Goal: Use online tool/utility: Utilize a website feature to perform a specific function

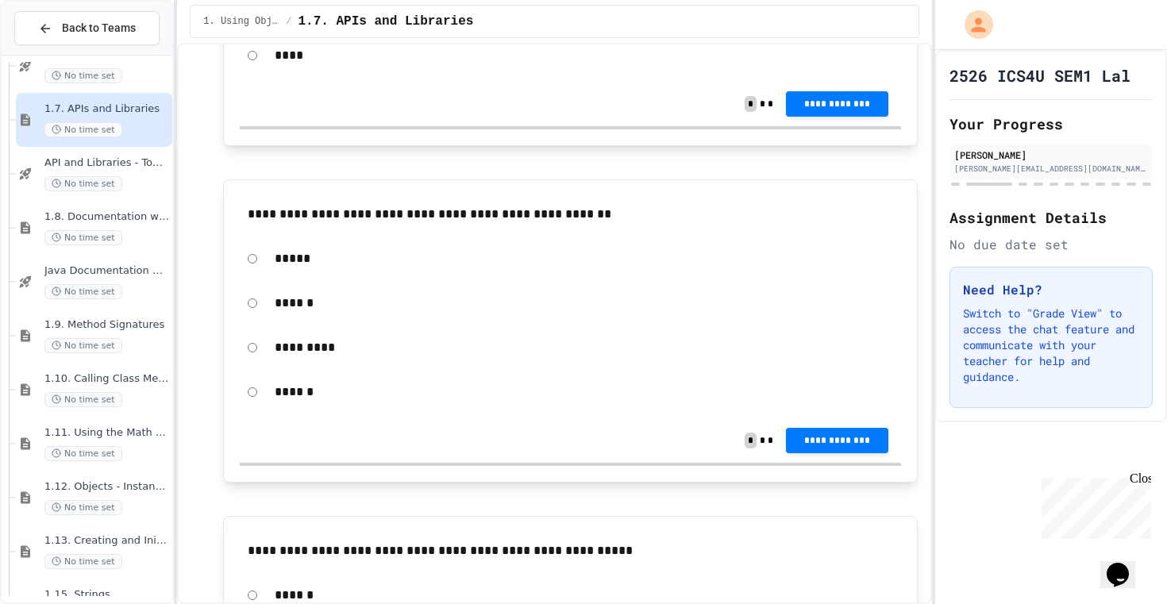
scroll to position [4141, 0]
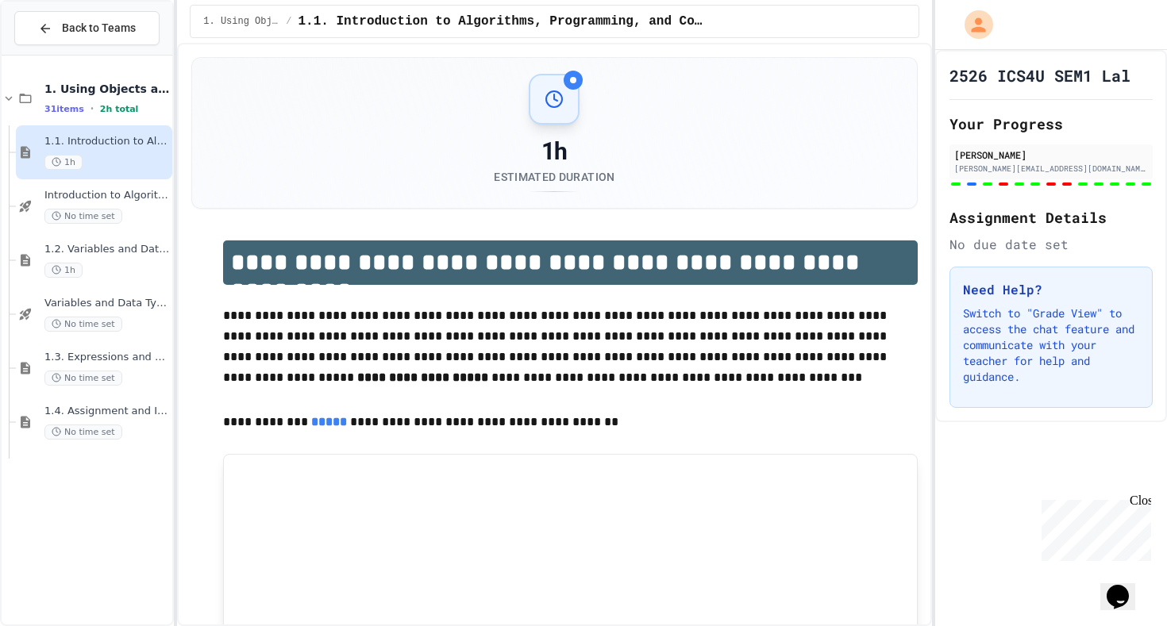
scroll to position [44, 0]
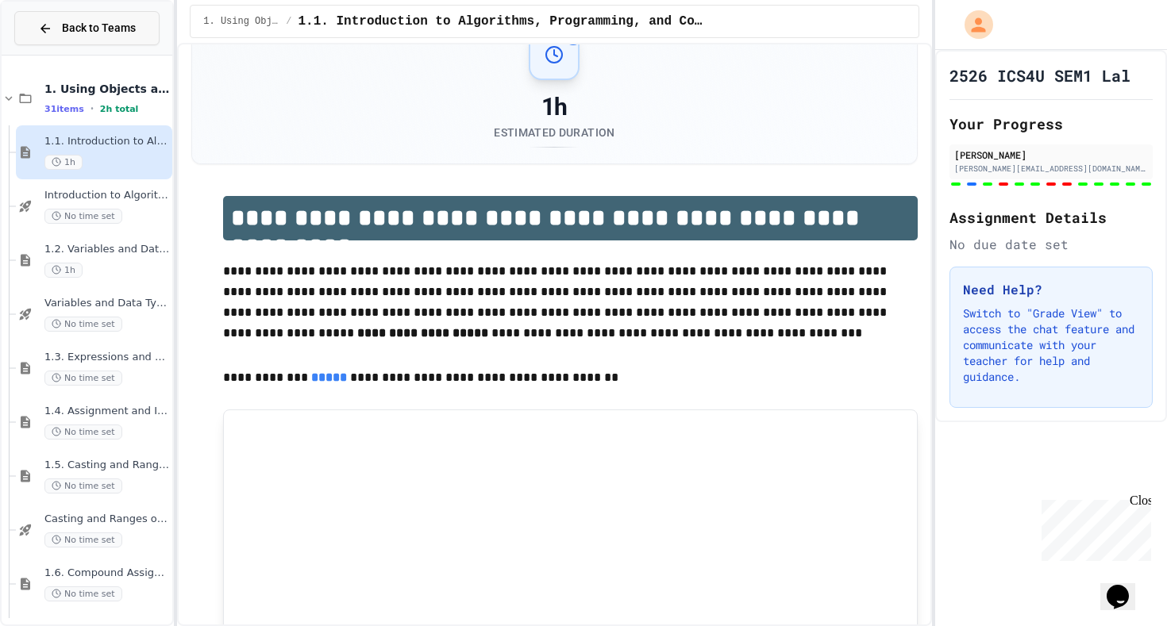
click at [44, 40] on button "Back to Teams" at bounding box center [86, 28] width 145 height 34
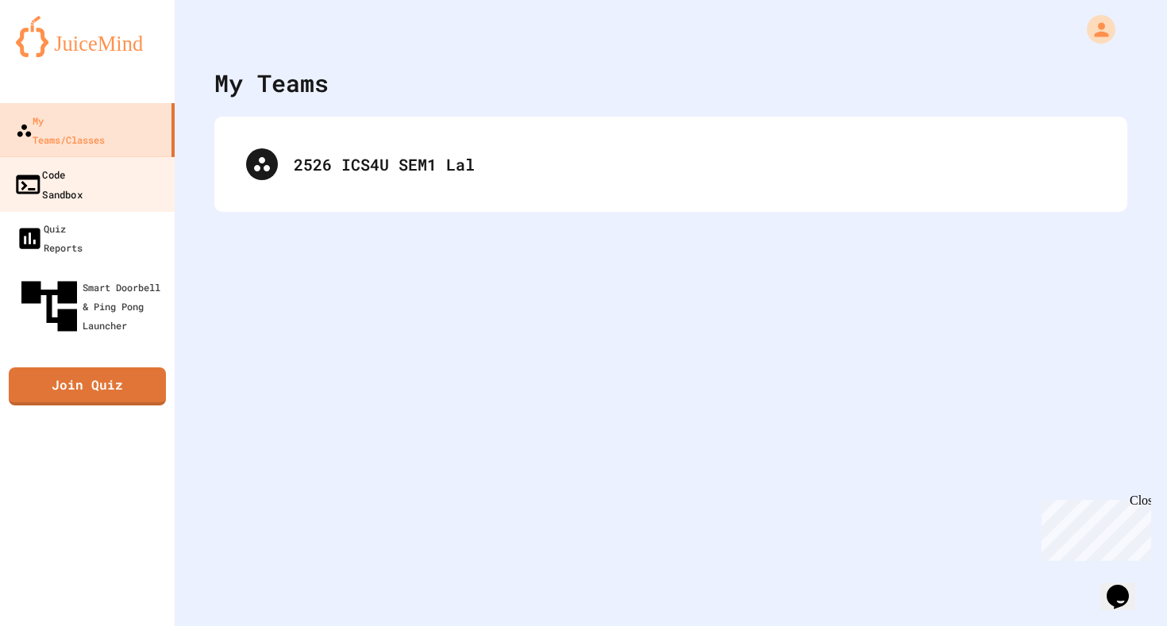
click at [83, 164] on div "Code Sandbox" at bounding box center [47, 183] width 69 height 39
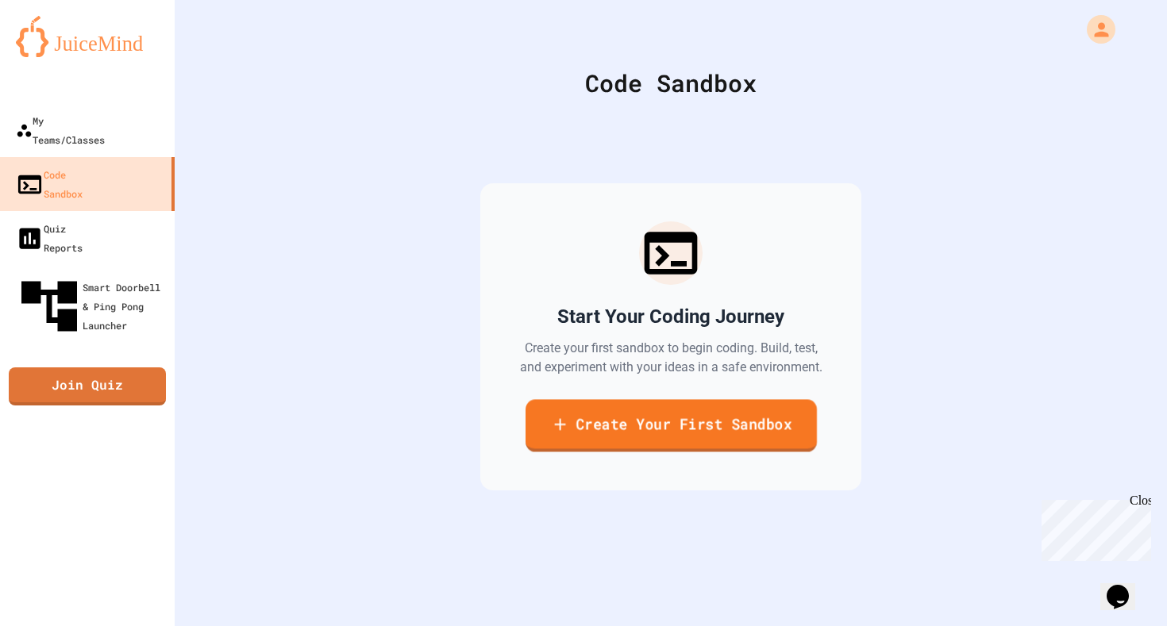
click at [689, 436] on link "Create Your First Sandbox" at bounding box center [671, 425] width 291 height 52
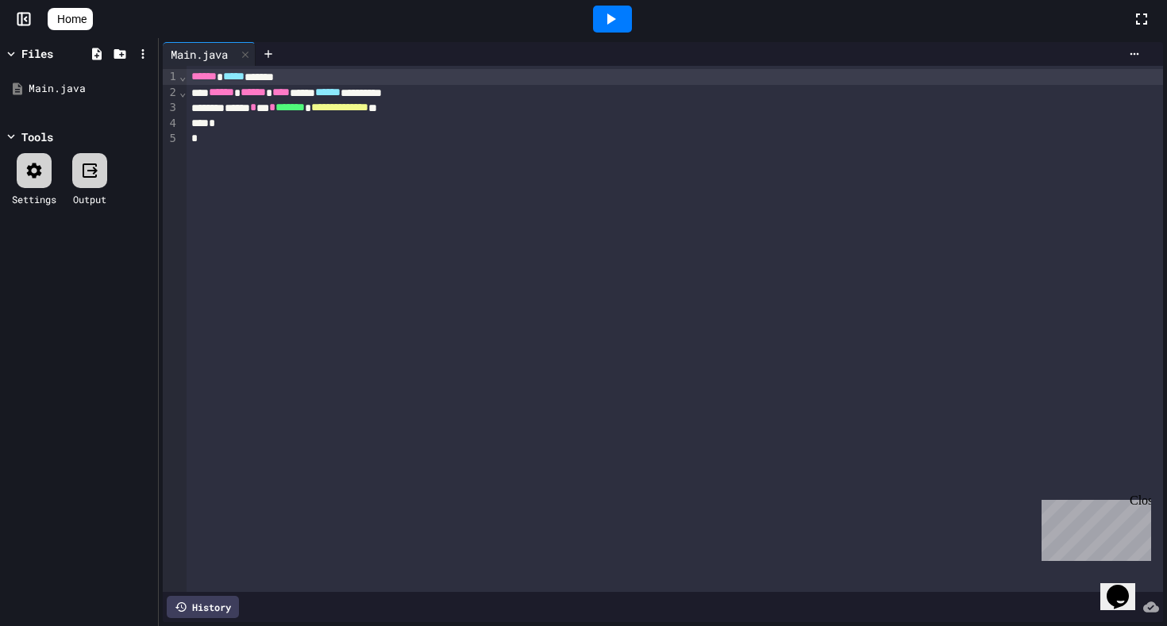
click at [616, 21] on icon at bounding box center [611, 18] width 9 height 11
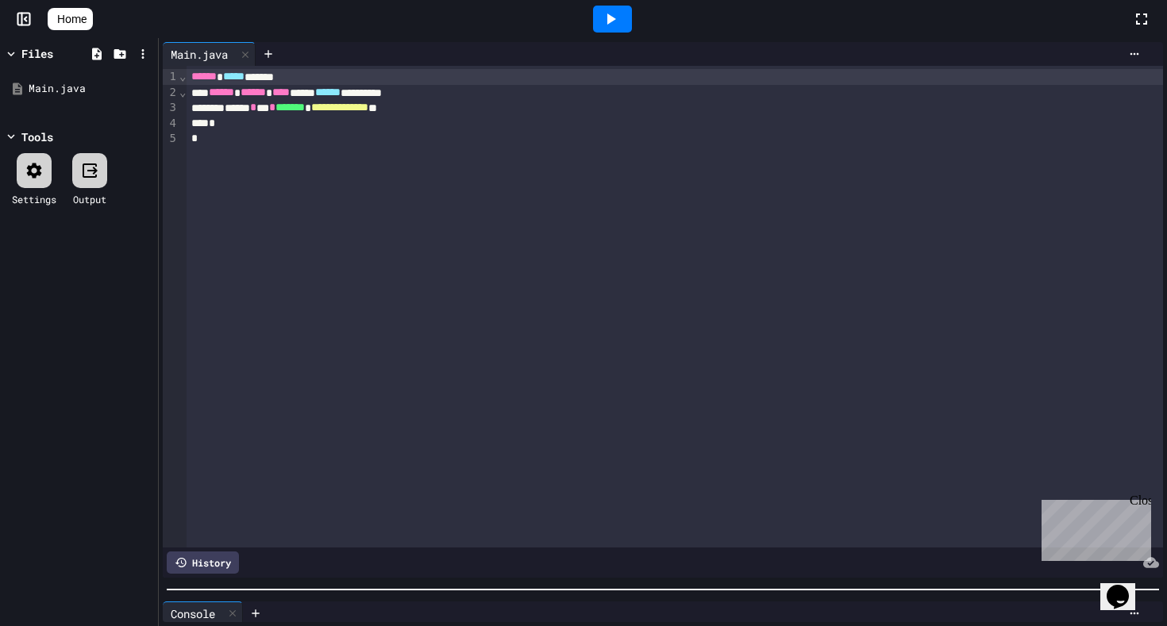
scroll to position [13, 0]
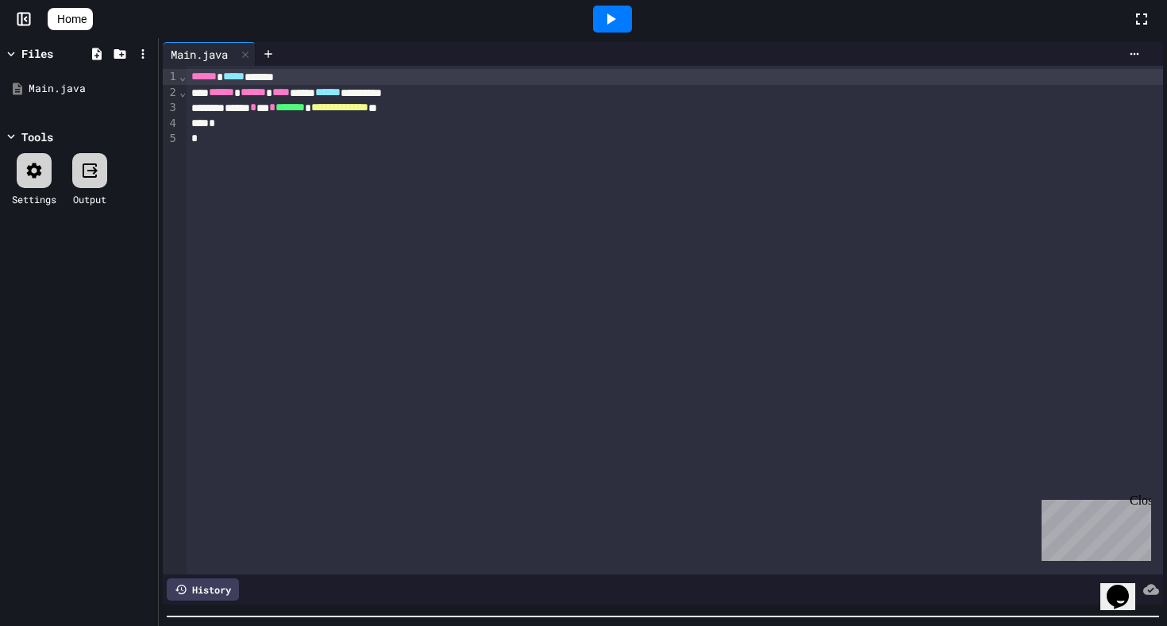
click at [1136, 623] on div at bounding box center [663, 617] width 1008 height 16
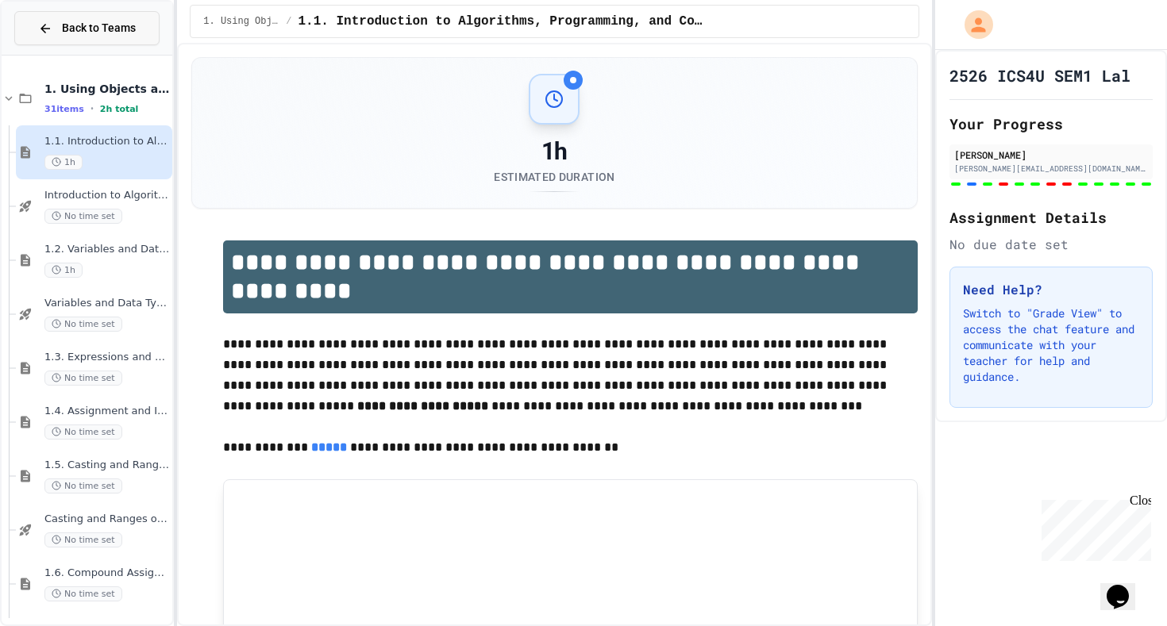
scroll to position [44, 0]
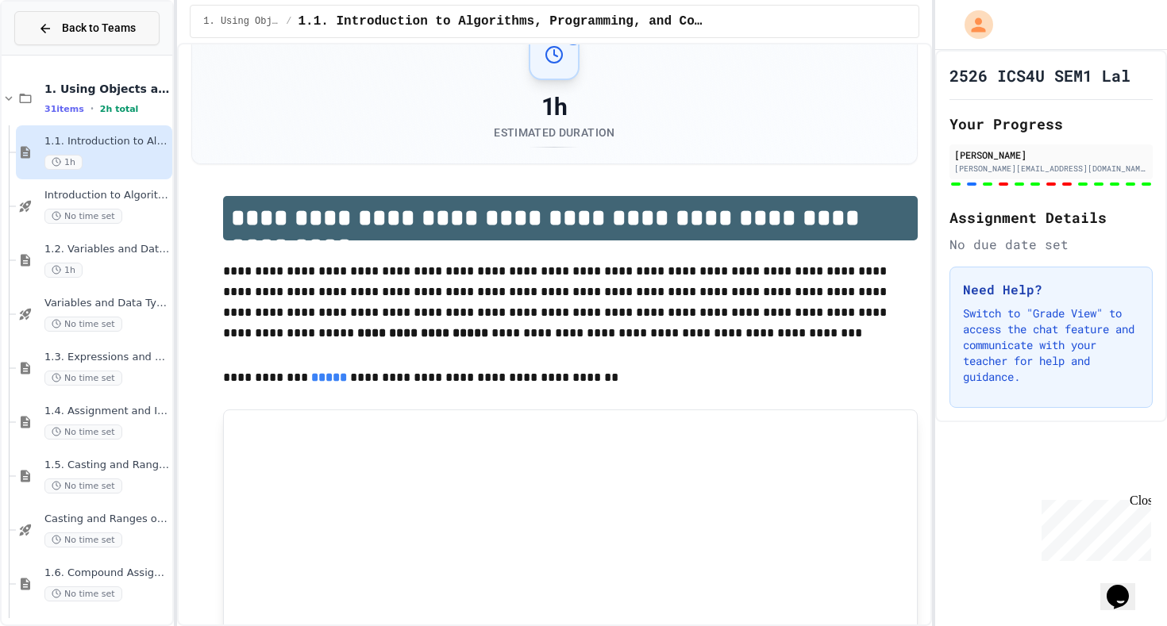
click at [56, 33] on div "Back to Teams" at bounding box center [87, 28] width 98 height 17
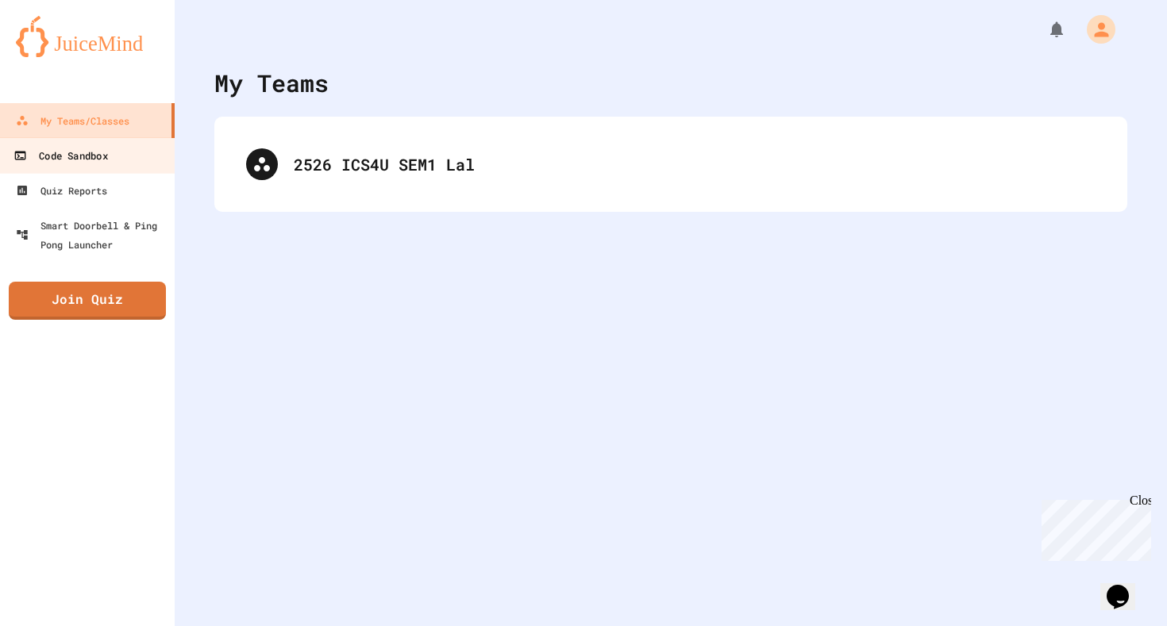
click at [98, 162] on div "Code Sandbox" at bounding box center [60, 156] width 94 height 20
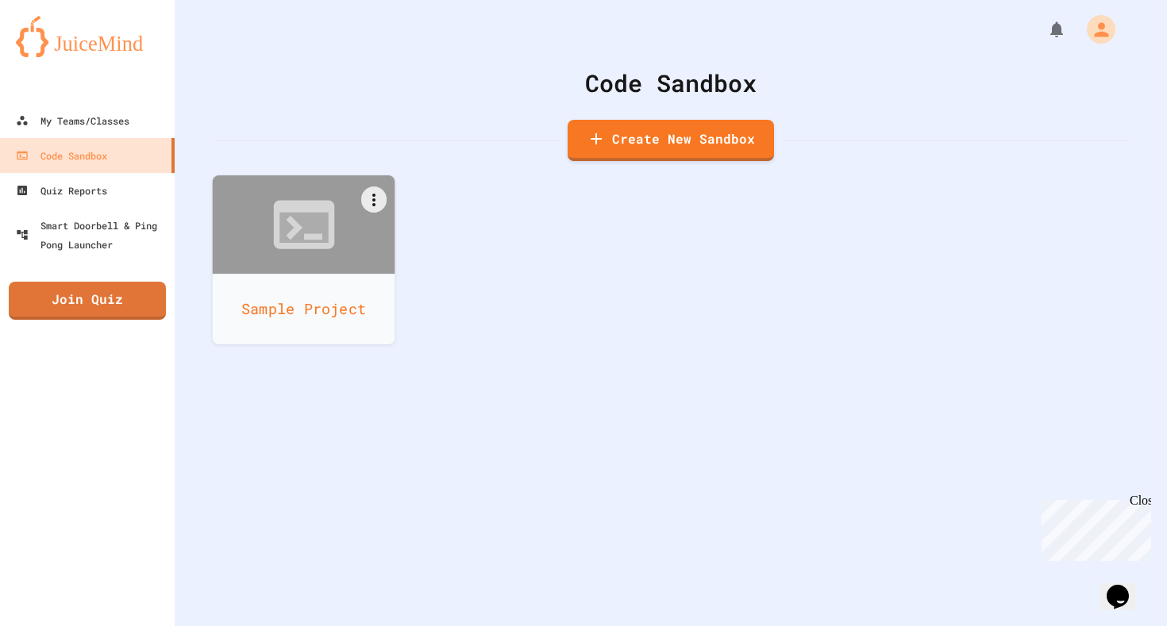
click at [299, 280] on div "Sample Project" at bounding box center [304, 309] width 183 height 71
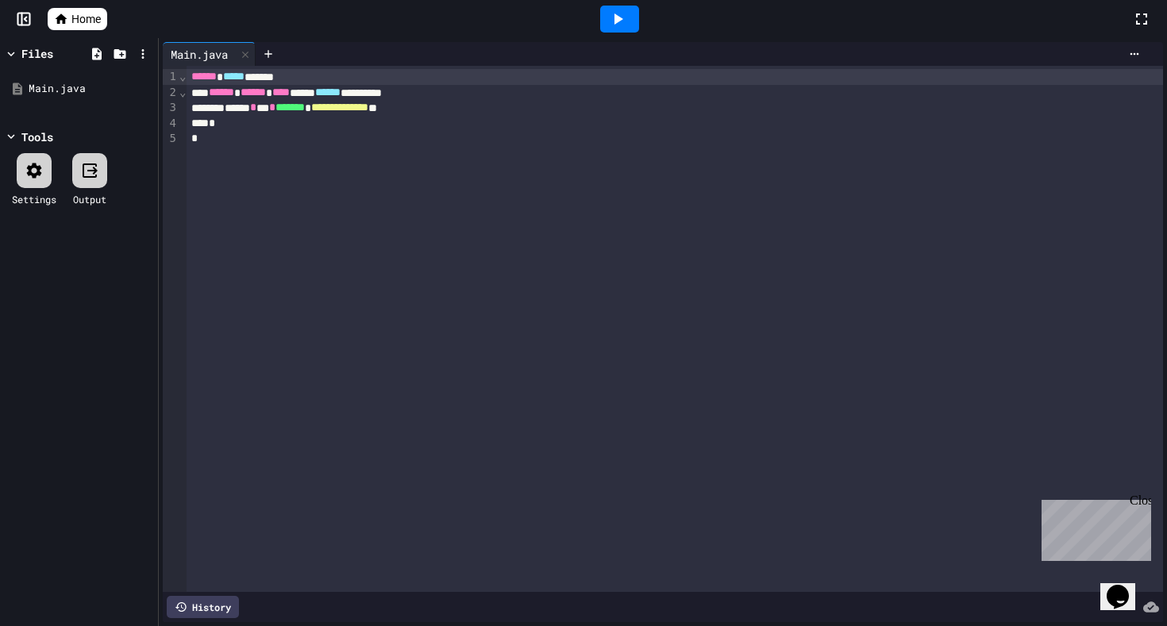
click at [264, 237] on div "**********" at bounding box center [675, 329] width 977 height 526
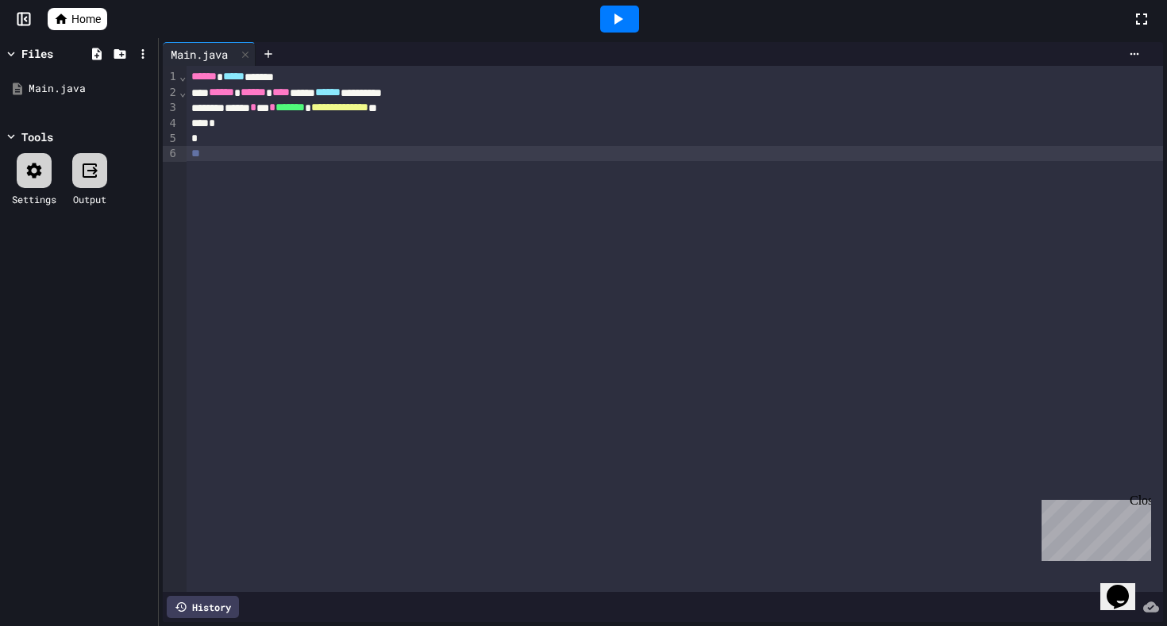
click at [221, 157] on div "**" at bounding box center [675, 154] width 977 height 16
